Goal: Information Seeking & Learning: Learn about a topic

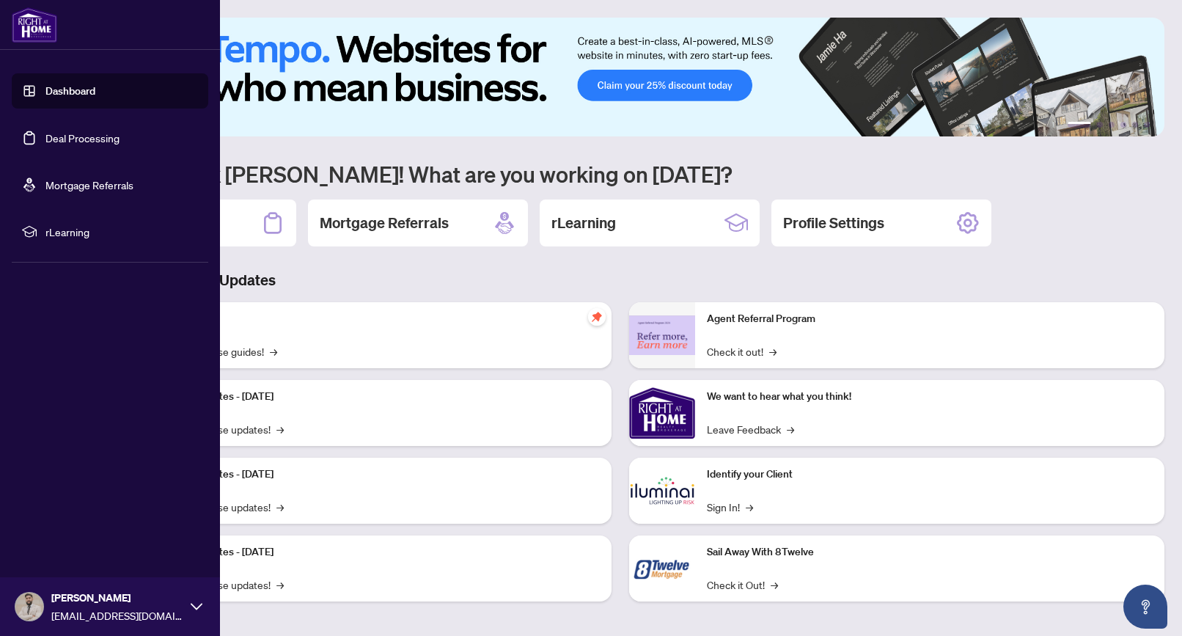
click at [65, 230] on span "rLearning" at bounding box center [121, 232] width 153 height 16
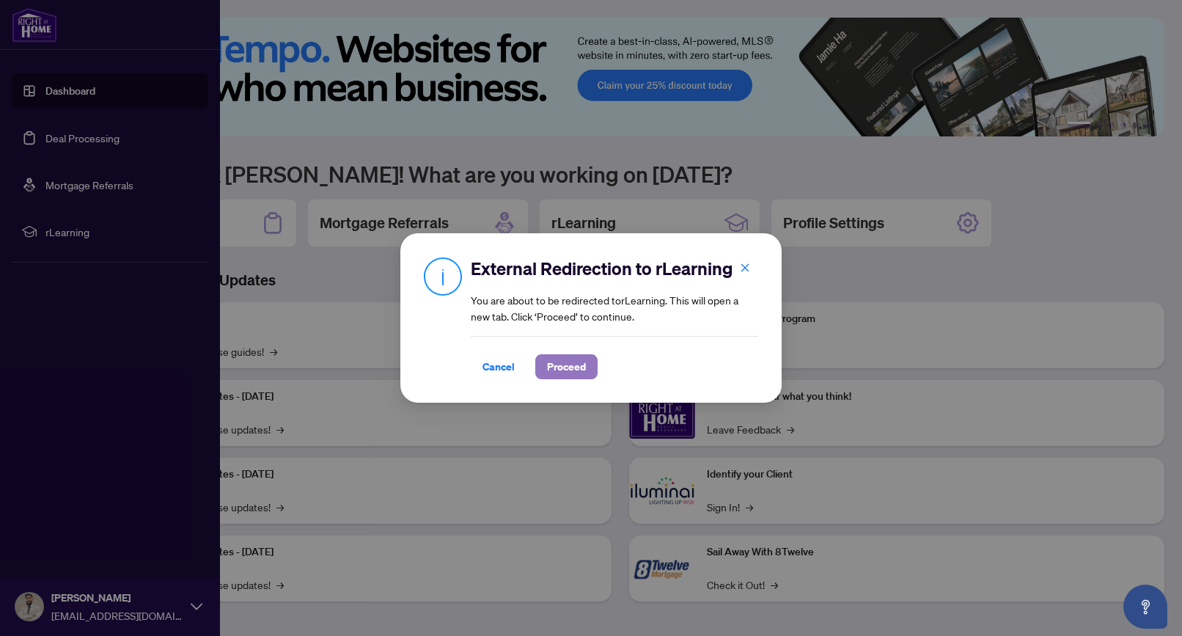
click at [540, 365] on button "Proceed" at bounding box center [566, 366] width 62 height 25
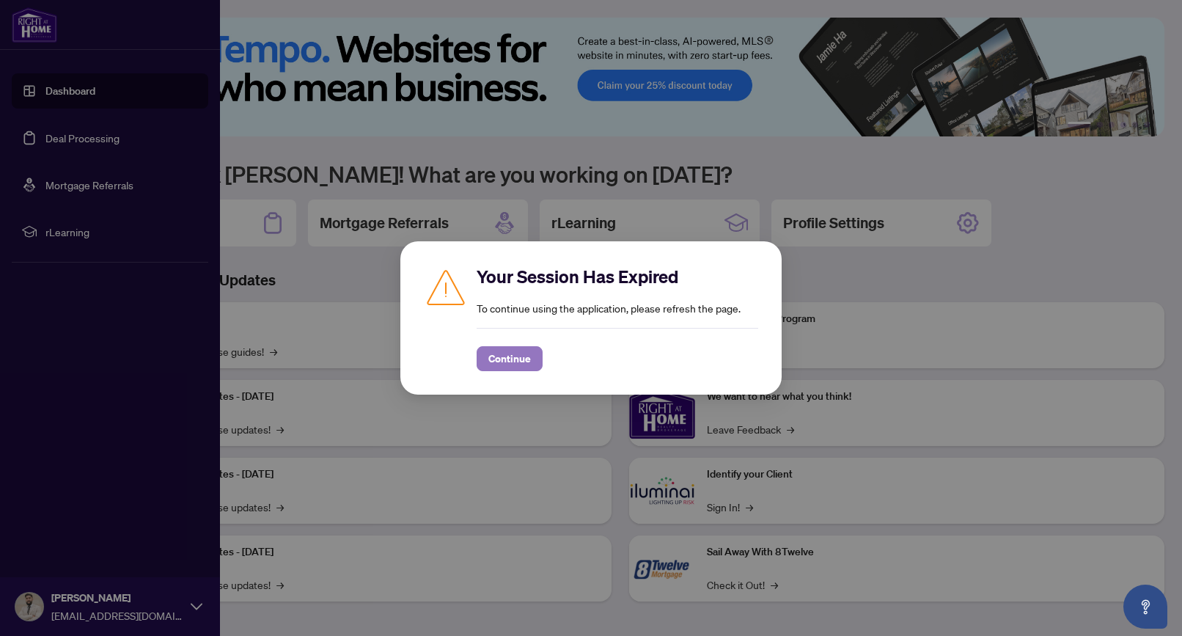
click at [530, 351] on span "Continue" at bounding box center [510, 358] width 43 height 23
